Goal: Task Accomplishment & Management: Use online tool/utility

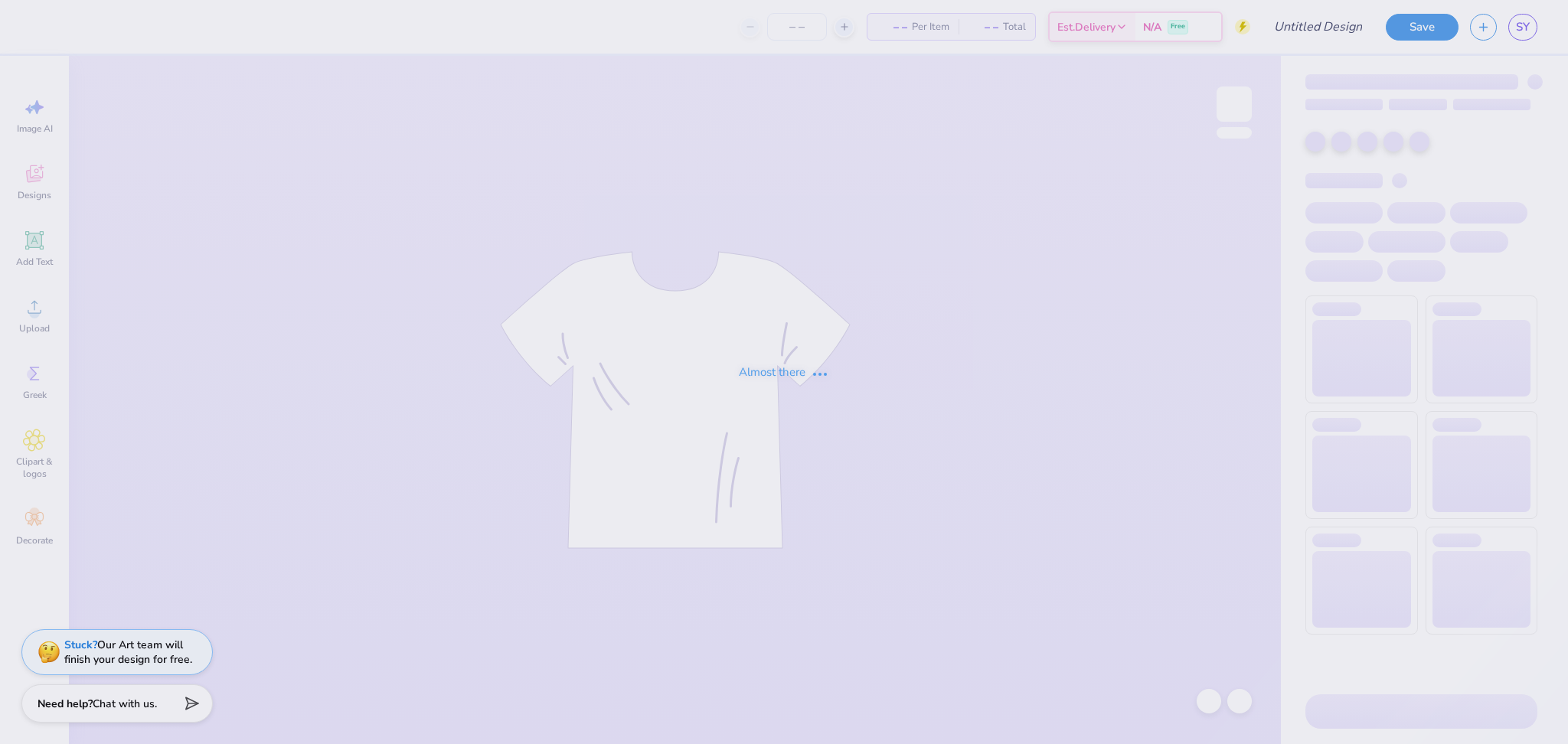
type input "Chi Omega Bid Day"
type input "105"
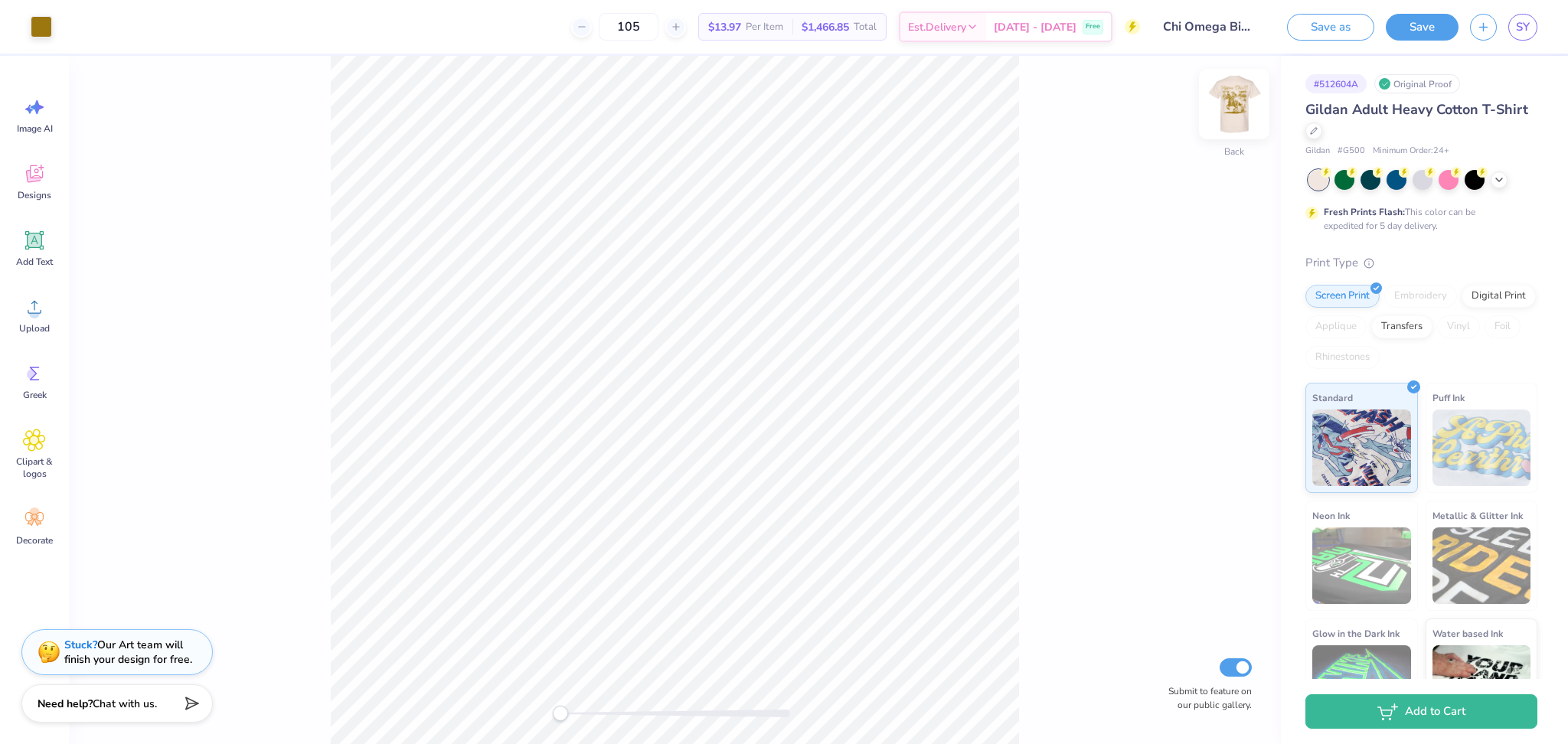
click at [1250, 98] on img at bounding box center [1234, 104] width 61 height 61
click at [1123, 81] on div "Back Submit to feature on our public gallery." at bounding box center [675, 399] width 1212 height 687
click at [1252, 100] on div "Back Submit to feature on our public gallery." at bounding box center [675, 399] width 1212 height 687
click at [1225, 103] on img at bounding box center [1234, 104] width 61 height 61
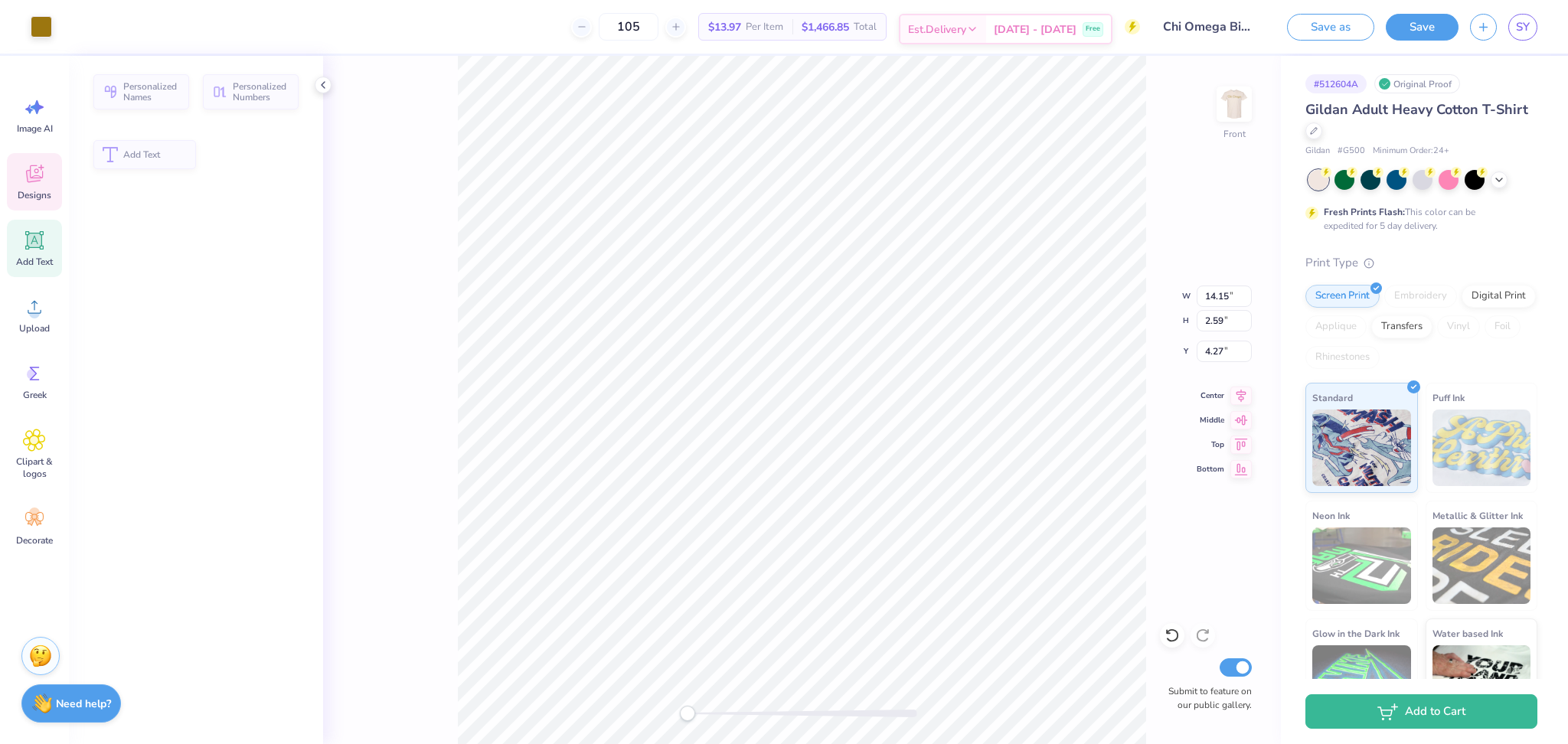
type input "2.59"
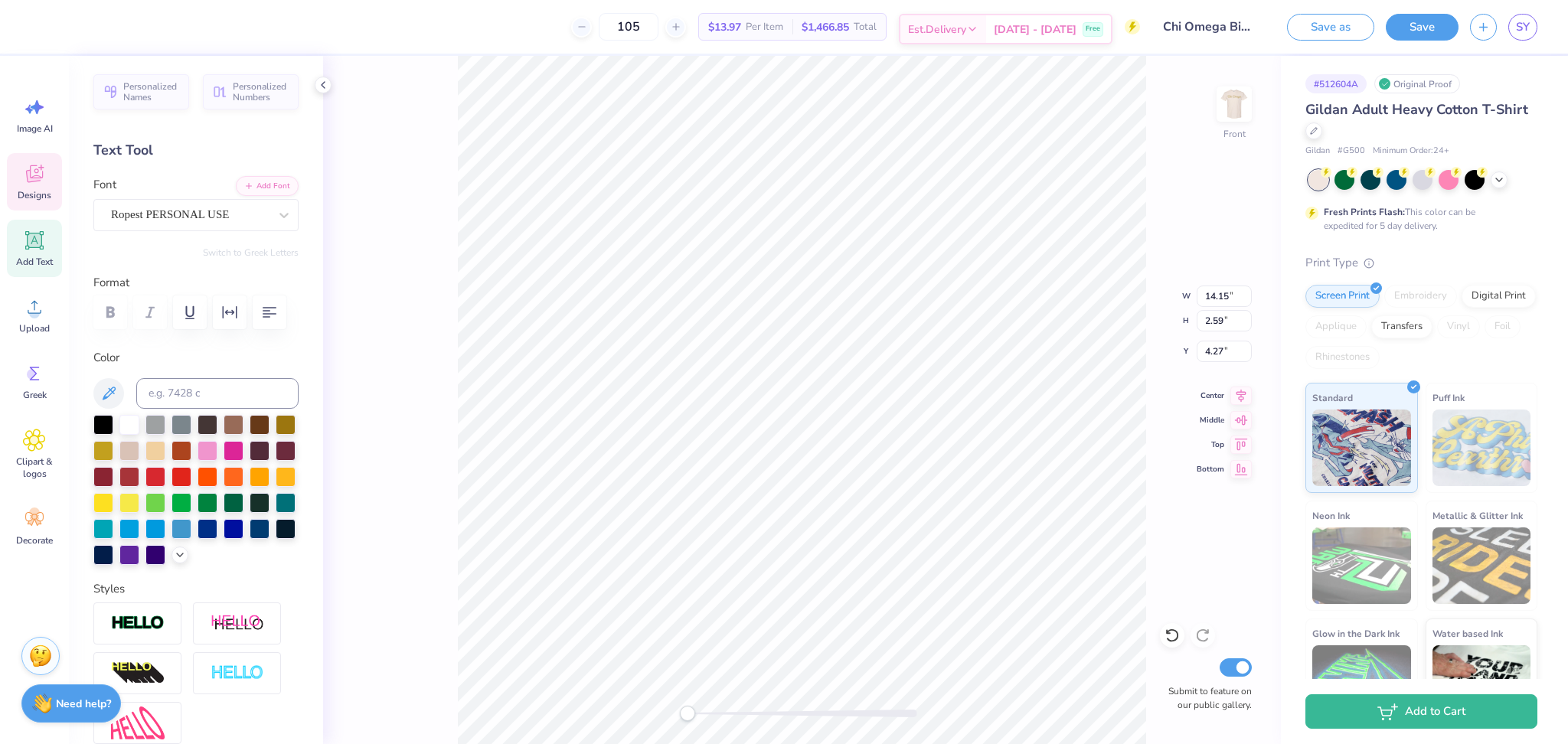
scroll to position [17, 5]
type textarea "Yippee Chi O"
click at [1324, 117] on span "Gildan Adult Heavy Cotton T-Shirt" at bounding box center [1417, 109] width 223 height 18
click at [1405, 29] on button "Save" at bounding box center [1422, 25] width 73 height 27
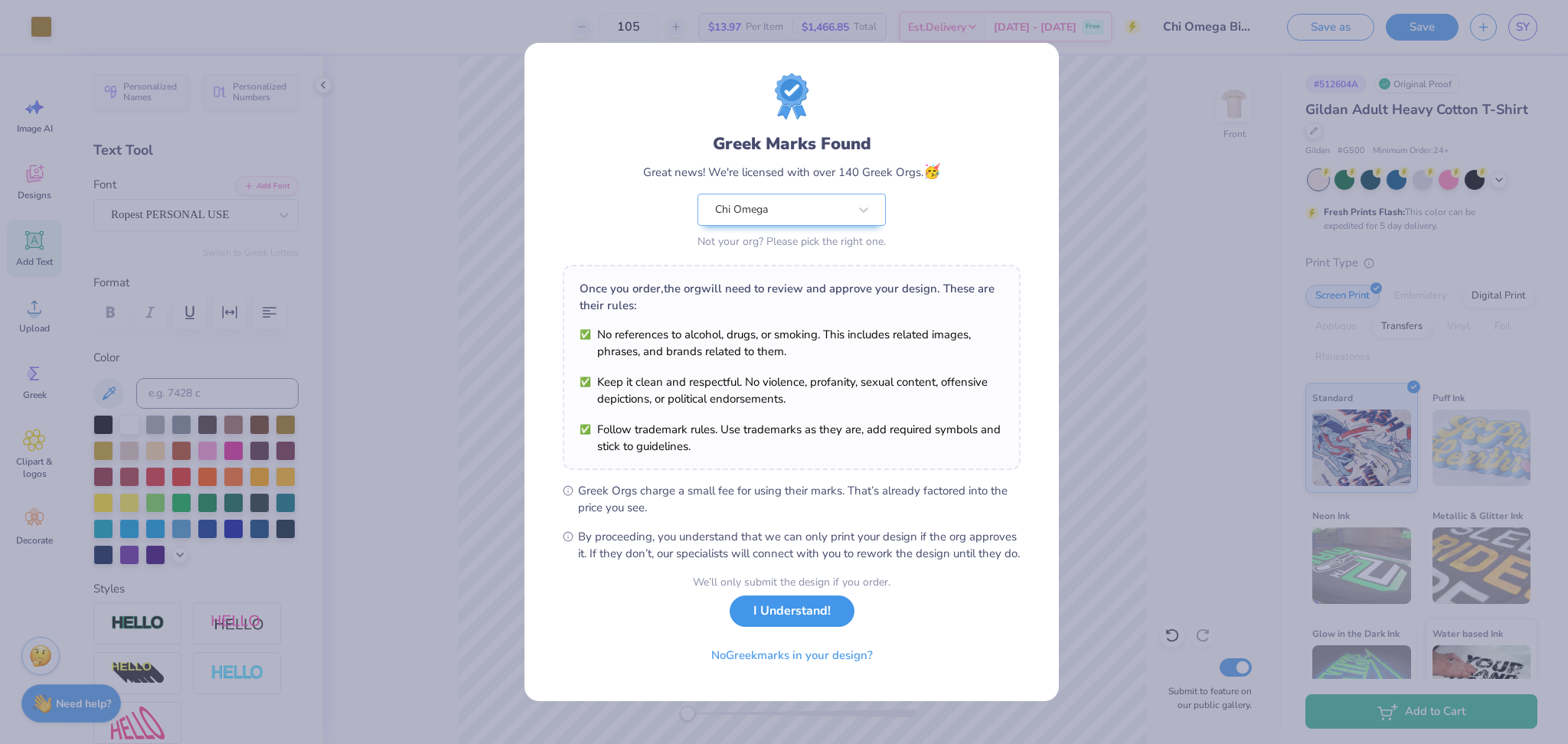
click at [793, 608] on button "I Understand!" at bounding box center [791, 610] width 125 height 31
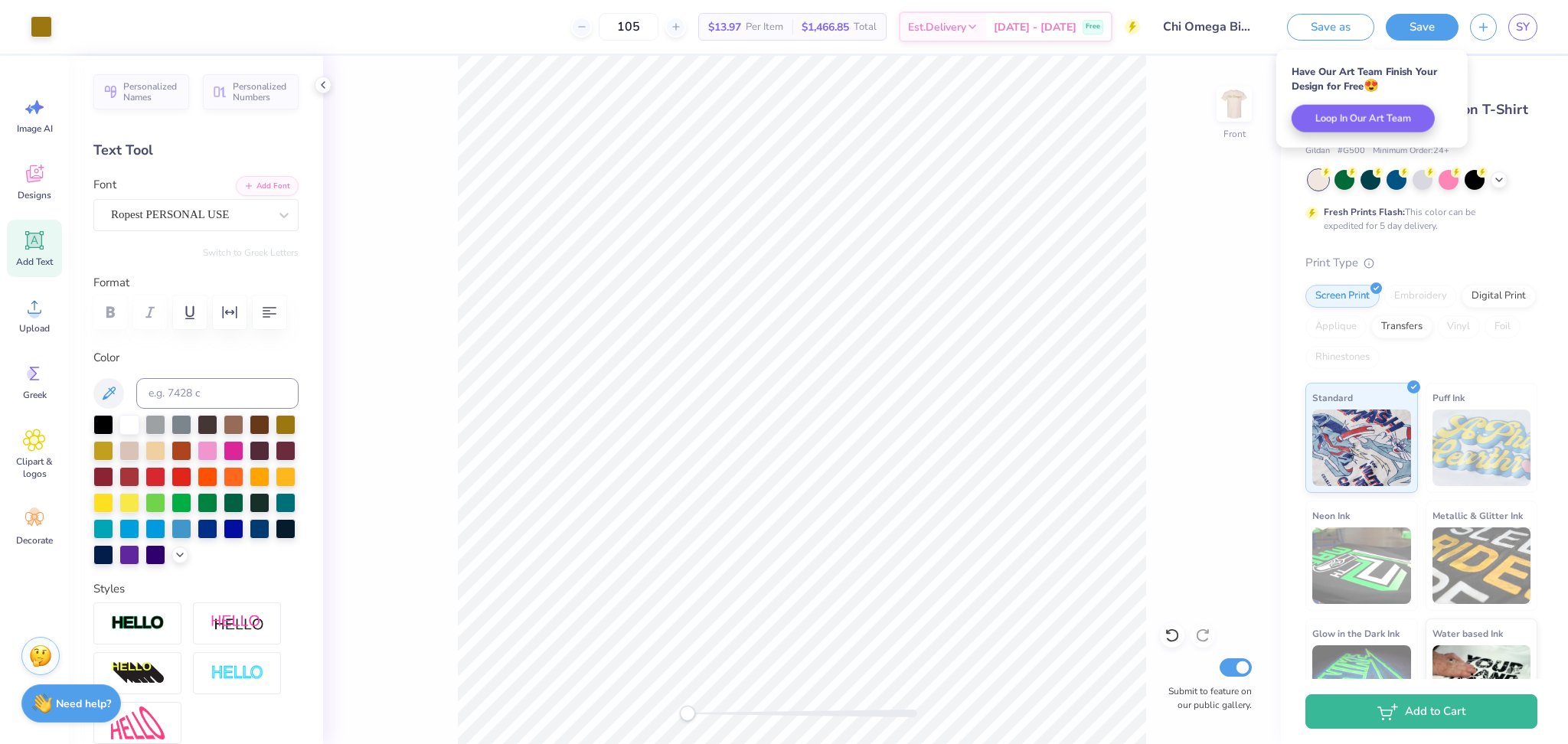
click at [1477, 81] on div "# 512604A Original Proof" at bounding box center [1422, 83] width 232 height 19
click at [658, 31] on input "105" at bounding box center [629, 26] width 59 height 28
type input "100"
click at [1520, 40] on div "Save as Save SY" at bounding box center [1422, 27] width 293 height 54
click at [1514, 18] on link "SY" at bounding box center [1522, 27] width 29 height 27
